Goal: Task Accomplishment & Management: Manage account settings

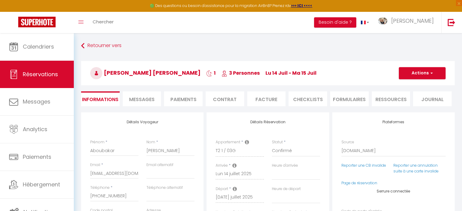
select select "55966"
select select
select select "2"
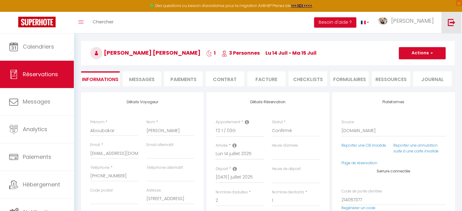
click at [450, 29] on link at bounding box center [452, 22] width 20 height 21
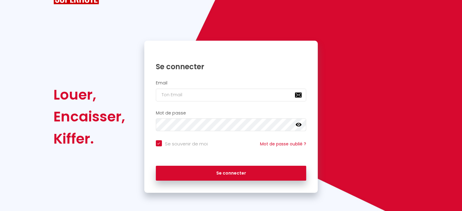
checkbox input "true"
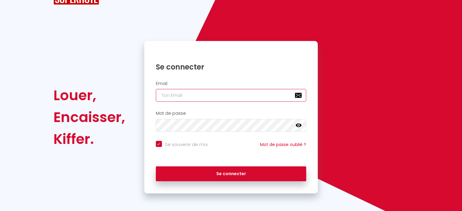
paste input "[EMAIL_ADDRESS][DOMAIN_NAME]"
type input "[EMAIL_ADDRESS][DOMAIN_NAME]"
checkbox input "true"
click at [243, 98] on input "[EMAIL_ADDRESS][DOMAIN_NAME]" at bounding box center [231, 95] width 151 height 13
type input "[EMAIL_ADDRESS][DOMAIN_NAME]"
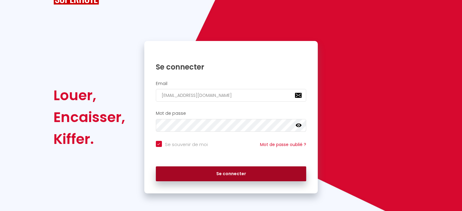
click at [230, 176] on button "Se connecter" at bounding box center [231, 174] width 151 height 15
checkbox input "true"
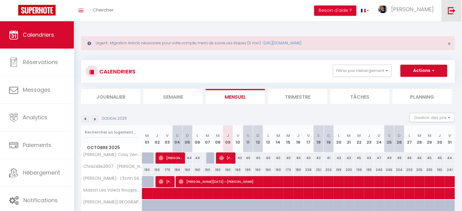
click at [458, 12] on link at bounding box center [452, 10] width 20 height 21
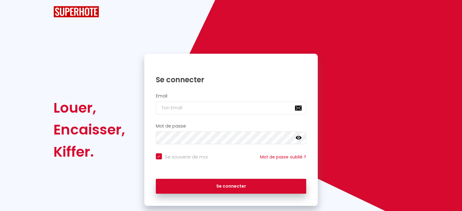
checkbox input "true"
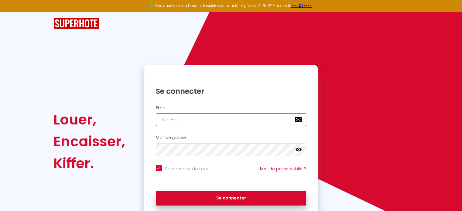
paste input "[EMAIL_ADDRESS][DOMAIN_NAME]"
type input "[EMAIL_ADDRESS][DOMAIN_NAME]"
checkbox input "true"
click at [219, 123] on input "[EMAIL_ADDRESS][DOMAIN_NAME]" at bounding box center [231, 119] width 151 height 13
type input "[EMAIL_ADDRESS][DOMAIN_NAME]"
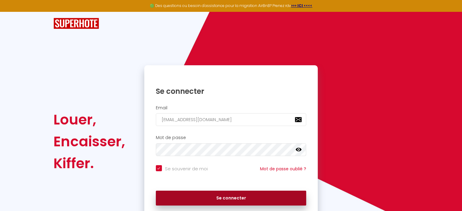
click at [223, 199] on button "Se connecter" at bounding box center [231, 198] width 151 height 15
checkbox input "true"
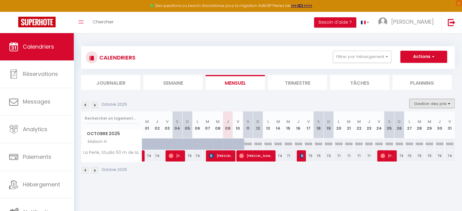
click at [433, 104] on button "Gestion des prix" at bounding box center [432, 103] width 45 height 9
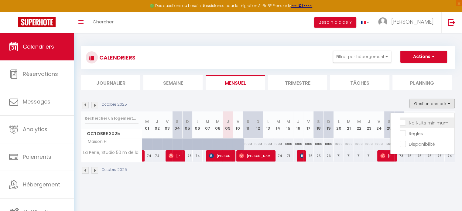
click at [423, 121] on input "Nb Nuits minimum" at bounding box center [427, 122] width 55 height 6
checkbox input "true"
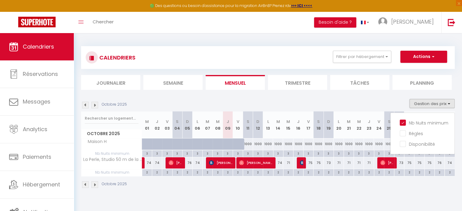
click at [293, 205] on body "🟢 Des questions ou besoin d'assistance pour la migration AirBnB? Prenez rdv >>>…" at bounding box center [231, 138] width 462 height 211
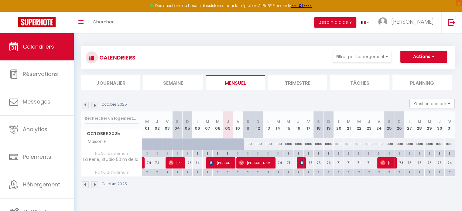
click at [96, 104] on img at bounding box center [95, 105] width 7 height 7
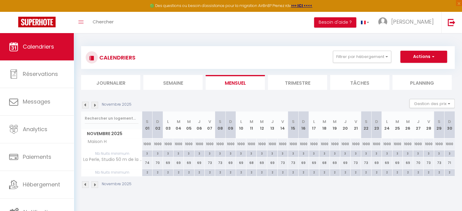
click at [96, 104] on img at bounding box center [95, 105] width 7 height 7
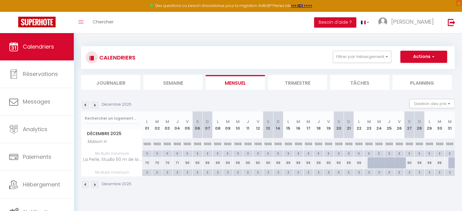
click at [96, 104] on img at bounding box center [95, 105] width 7 height 7
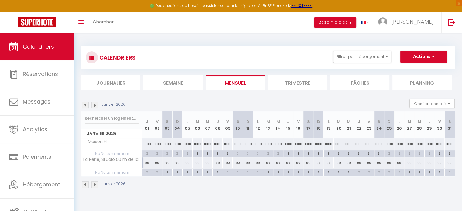
click at [96, 104] on img at bounding box center [95, 105] width 7 height 7
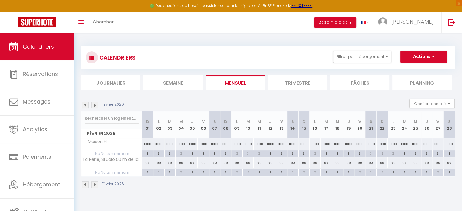
click at [96, 104] on img at bounding box center [95, 105] width 7 height 7
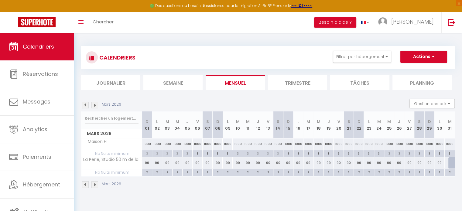
click at [96, 104] on img at bounding box center [95, 105] width 7 height 7
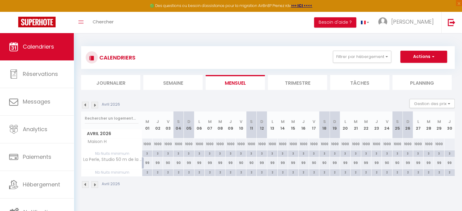
click at [96, 104] on img at bounding box center [95, 105] width 7 height 7
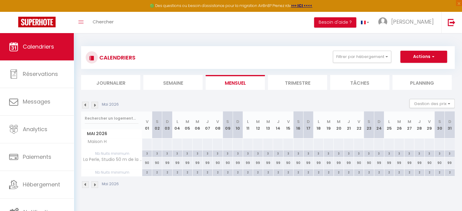
click at [96, 104] on img at bounding box center [95, 105] width 7 height 7
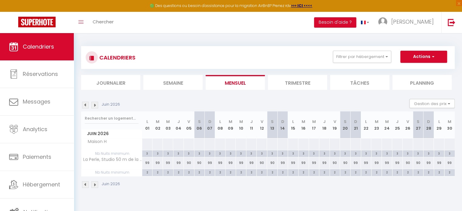
click at [96, 104] on img at bounding box center [95, 105] width 7 height 7
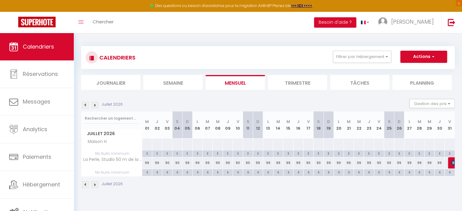
click at [96, 104] on img at bounding box center [95, 105] width 7 height 7
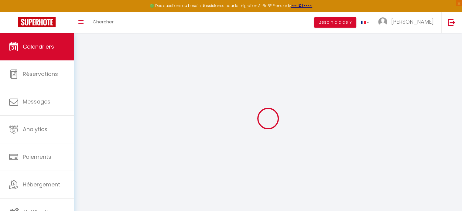
select select
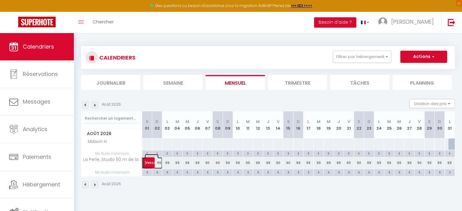
click at [144, 163] on link "[PERSON_NAME]" at bounding box center [147, 163] width 10 height 12
select select "OK"
select select "KO"
select select "0"
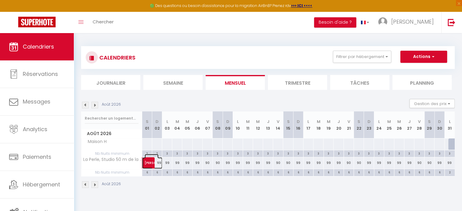
select select "1"
select select
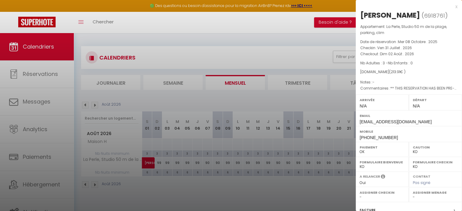
click at [453, 7] on div "x" at bounding box center [407, 6] width 102 height 7
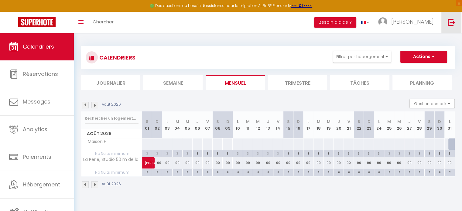
click at [458, 27] on link at bounding box center [452, 22] width 20 height 21
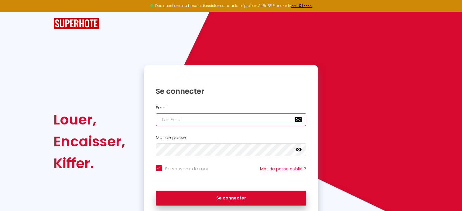
click at [224, 124] on input "email" at bounding box center [231, 119] width 151 height 13
paste input "[EMAIL_ADDRESS][DOMAIN_NAME]"
type input "[EMAIL_ADDRESS][DOMAIN_NAME]"
checkbox input "true"
type input "[EMAIL_ADDRESS][DOMAIN_NAME]"
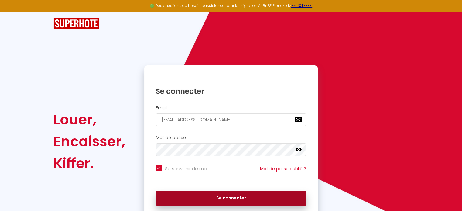
click at [210, 203] on button "Se connecter" at bounding box center [231, 198] width 151 height 15
checkbox input "true"
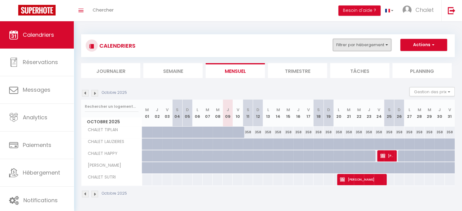
click at [357, 42] on button "Filtrer par hébergement" at bounding box center [362, 45] width 58 height 12
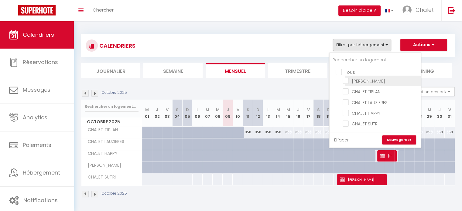
click at [367, 81] on input "[PERSON_NAME]" at bounding box center [381, 81] width 76 height 6
checkbox input "true"
checkbox input "false"
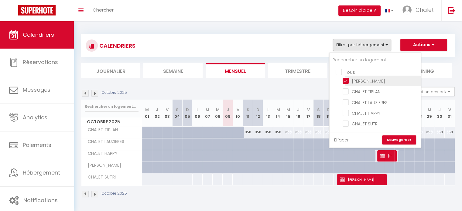
checkbox input "false"
click at [408, 141] on link "Sauvegarder" at bounding box center [399, 140] width 34 height 9
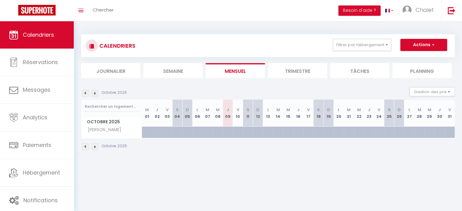
click at [301, 73] on li "Trimestre" at bounding box center [297, 70] width 59 height 15
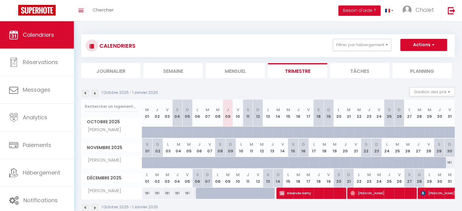
scroll to position [21, 0]
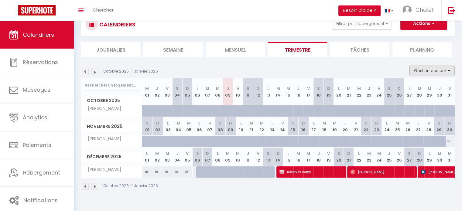
click at [422, 71] on button "Gestion des prix" at bounding box center [432, 70] width 45 height 9
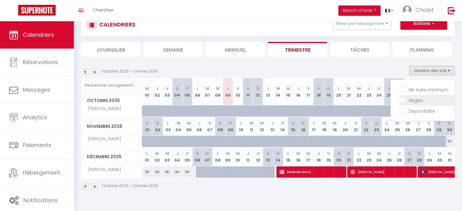
click at [423, 99] on input "Règles" at bounding box center [427, 100] width 55 height 6
checkbox input "true"
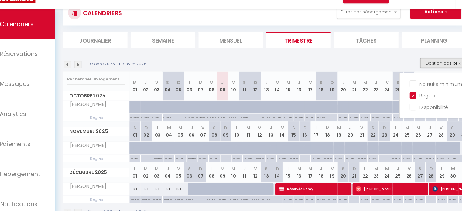
click at [266, 195] on p "No Checkin" at bounding box center [268, 196] width 7 height 6
type input "Sam 13 Décembre 2025"
type input "Dim 14 Décembre 2025"
select select "1"
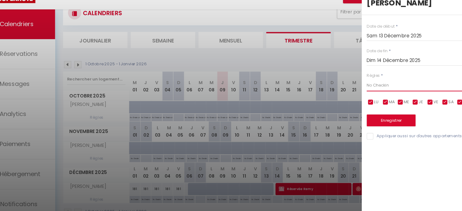
click at [388, 89] on select "Aucun No Checkin No Checkout Pas d'arrivée / Pas de départ" at bounding box center [412, 91] width 102 height 12
click at [385, 89] on select "Aucun No Checkin No Checkout Pas d'arrivée / Pas de départ" at bounding box center [412, 91] width 102 height 12
click at [303, 72] on div at bounding box center [231, 105] width 462 height 211
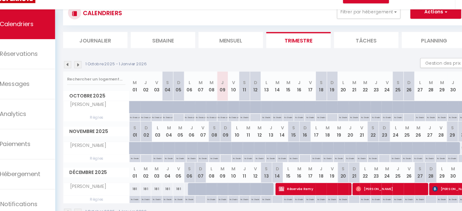
click at [229, 120] on p "No Checkout" at bounding box center [228, 120] width 9 height 6
type input "Jeu 09 Octobre 2025"
type input "Ven 10 Octobre 2025"
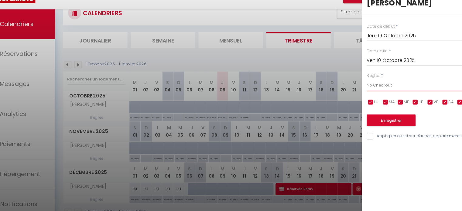
click at [377, 88] on select "Aucun No Checkin No Checkout Pas d'arrivée / Pas de départ" at bounding box center [412, 91] width 102 height 12
select select "3"
click at [361, 85] on select "Aucun No Checkin No Checkout Pas d'arrivée / Pas de départ" at bounding box center [412, 91] width 102 height 12
click at [381, 124] on button "Enregistrer" at bounding box center [383, 123] width 45 height 11
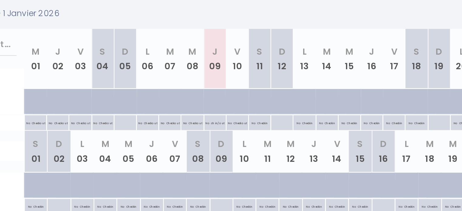
click at [227, 120] on p "No ch in/out" at bounding box center [228, 120] width 9 height 6
type input "Jeu 09 Octobre 2025"
type input "Ven 10 Octobre 2025"
select select "3"
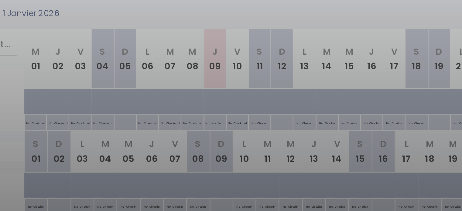
click at [226, 121] on div at bounding box center [231, 105] width 462 height 211
type input "undefined aN undefined NaN"
select select
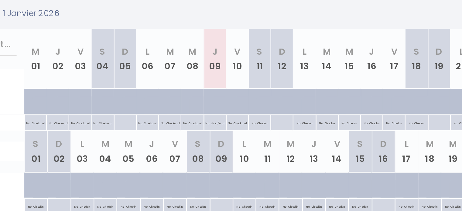
click at [226, 121] on p "No ch in/out" at bounding box center [228, 120] width 9 height 6
type input "Jeu 09 Octobre 2025"
type input "Ven 10 Octobre 2025"
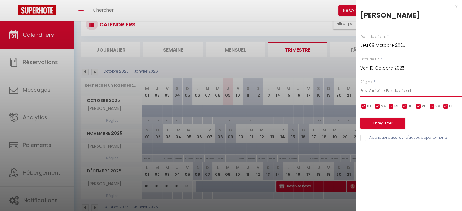
click at [399, 88] on select "Aucun No Checkin No Checkout Pas d'arrivée / Pas de départ" at bounding box center [412, 91] width 102 height 12
click at [404, 87] on select "Aucun No Checkin No Checkout Pas d'arrivée / Pas de départ" at bounding box center [412, 91] width 102 height 12
select select "1"
click at [361, 85] on select "Aucun No Checkin No Checkout Pas d'arrivée / Pas de départ" at bounding box center [412, 91] width 102 height 12
click at [383, 123] on button "Enregistrer" at bounding box center [383, 123] width 45 height 11
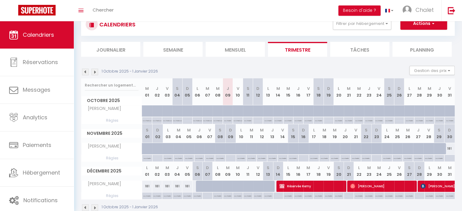
click at [239, 120] on p "No Checkout" at bounding box center [238, 120] width 9 height 6
type input "Ven 10 Octobre 2025"
type input "[PERSON_NAME] 11 Octobre 2025"
select select "2"
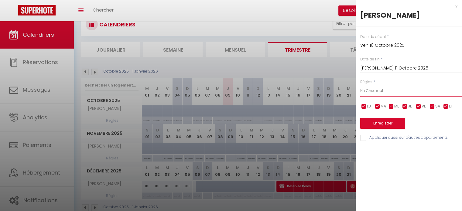
click at [397, 91] on select "Aucun No Checkin No Checkout Pas d'arrivée / Pas de départ" at bounding box center [412, 91] width 102 height 12
click at [385, 90] on select "Aucun No Checkin No Checkout Pas d'arrivée / Pas de départ" at bounding box center [412, 91] width 102 height 12
click at [456, 7] on div "x" at bounding box center [407, 6] width 102 height 7
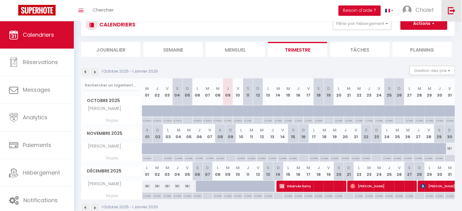
click at [452, 13] on img at bounding box center [452, 11] width 8 height 8
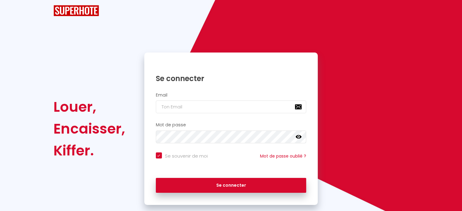
scroll to position [24, 0]
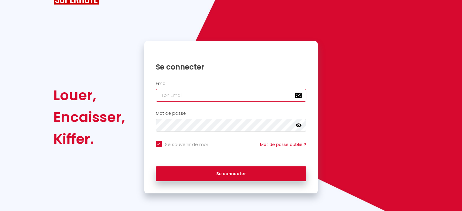
paste input "[EMAIL_ADDRESS][DOMAIN_NAME]"
type input "[EMAIL_ADDRESS][DOMAIN_NAME]"
checkbox input "true"
click at [242, 97] on input "[EMAIL_ADDRESS][DOMAIN_NAME]" at bounding box center [231, 95] width 151 height 13
type input "[EMAIL_ADDRESS][DOMAIN_NAME]"
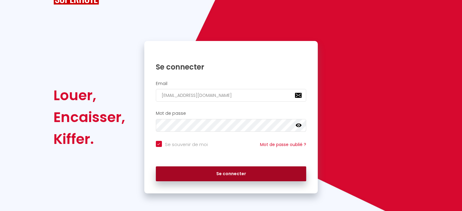
click at [233, 172] on button "Se connecter" at bounding box center [231, 174] width 151 height 15
checkbox input "true"
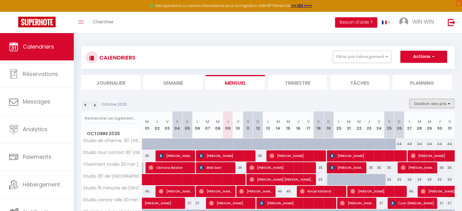
click at [430, 101] on button "Gestion des prix" at bounding box center [432, 103] width 45 height 9
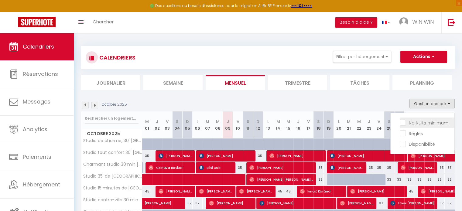
click at [426, 121] on input "Nb Nuits minimum" at bounding box center [427, 122] width 55 height 6
checkbox input "true"
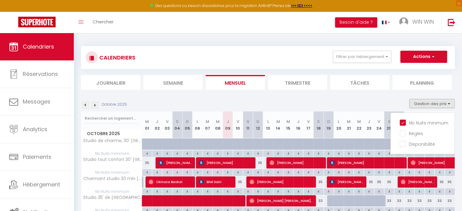
click at [326, 100] on div "Octobre 2025 Gestion des prix Nb Nuits minimum Règles Disponibilité" at bounding box center [268, 105] width 374 height 12
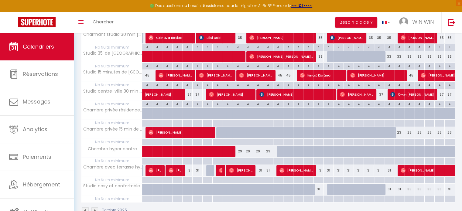
scroll to position [145, 0]
